Goal: Use online tool/utility: Utilize a website feature to perform a specific function

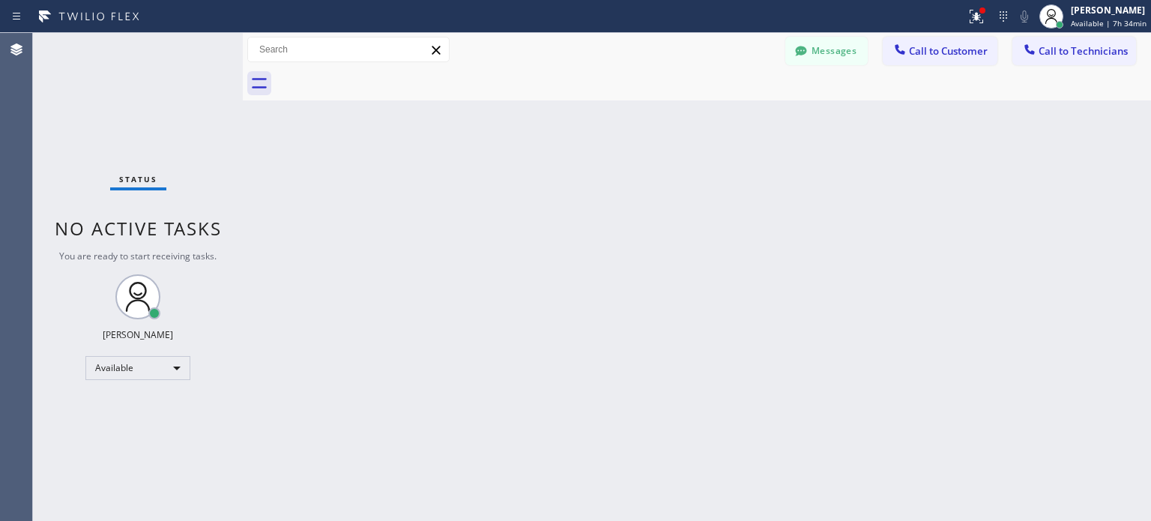
click at [1005, 15] on icon at bounding box center [1004, 16] width 18 height 18
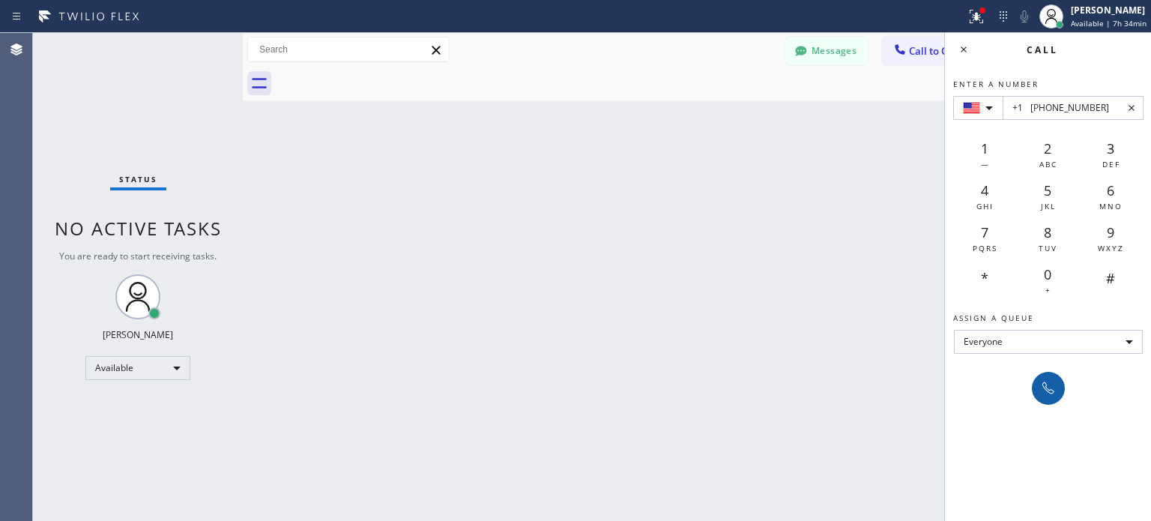
type input "+1 [PHONE_NUMBER]"
click at [1041, 383] on icon at bounding box center [1049, 388] width 18 height 18
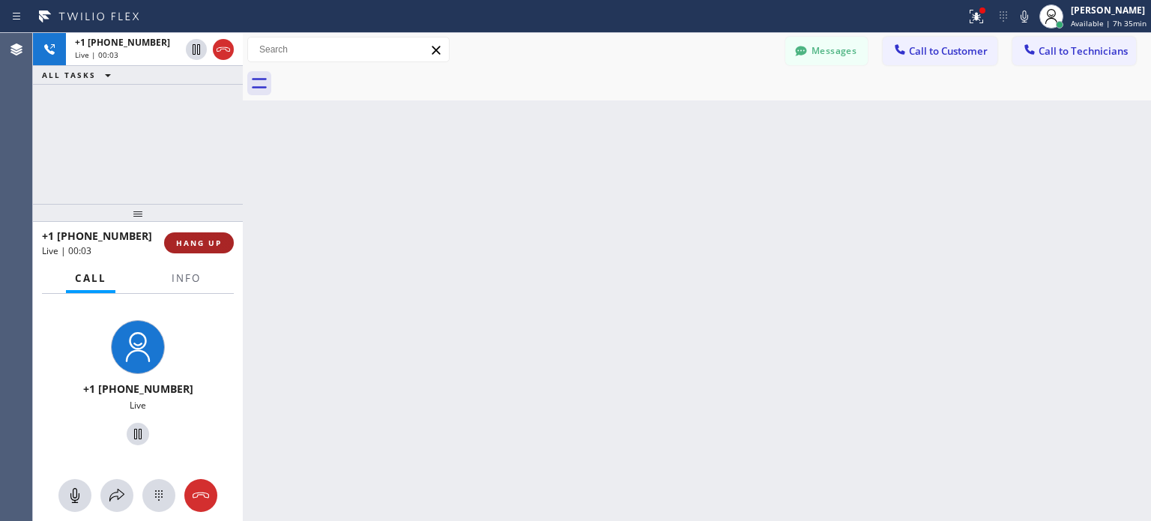
click at [208, 234] on button "HANG UP" at bounding box center [199, 242] width 70 height 21
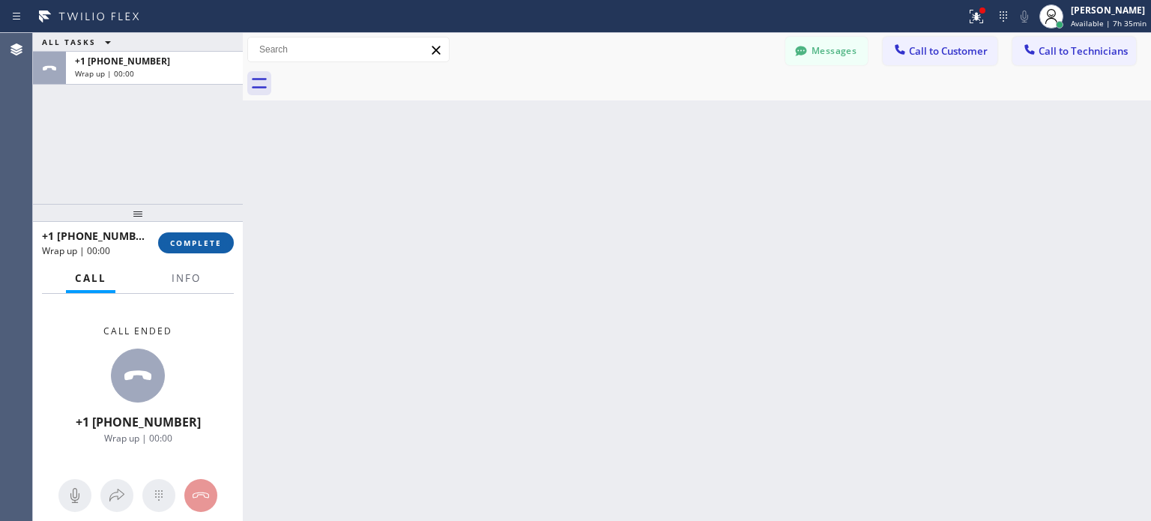
click at [211, 238] on span "COMPLETE" at bounding box center [196, 243] width 52 height 10
